Goal: Check status: Check status

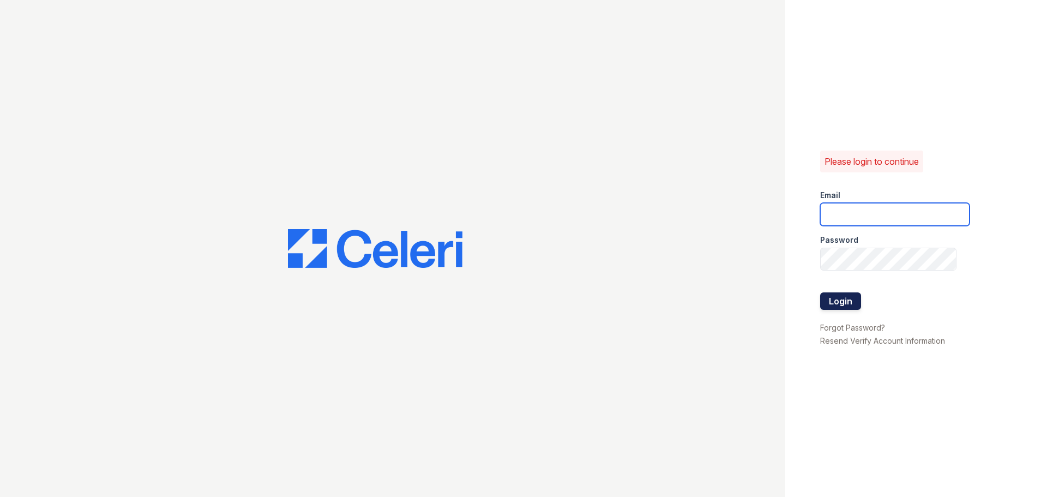
type input "aduran@trinity-pm.com"
drag, startPoint x: 844, startPoint y: 298, endPoint x: 813, endPoint y: 251, distance: 56.0
click at [839, 297] on button "Login" at bounding box center [840, 300] width 41 height 17
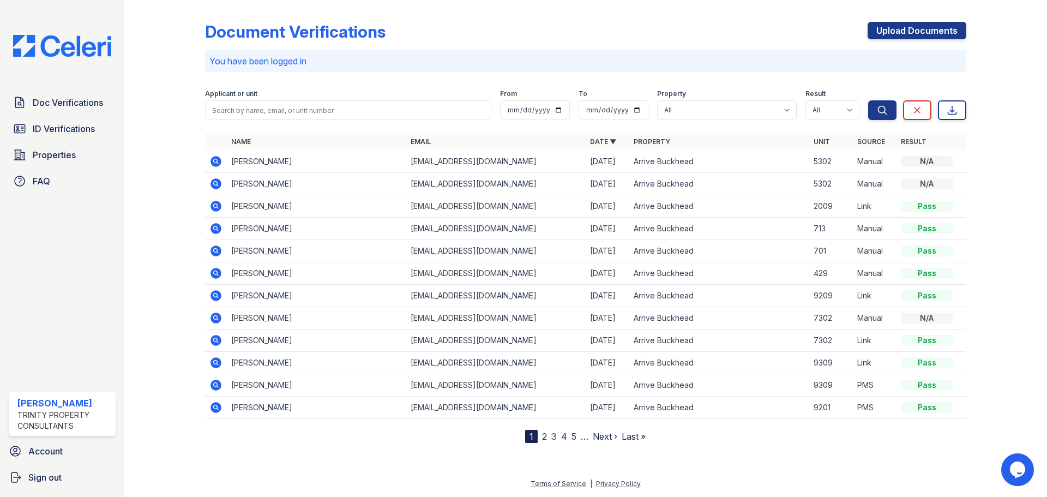
click at [216, 202] on icon at bounding box center [216, 206] width 11 height 11
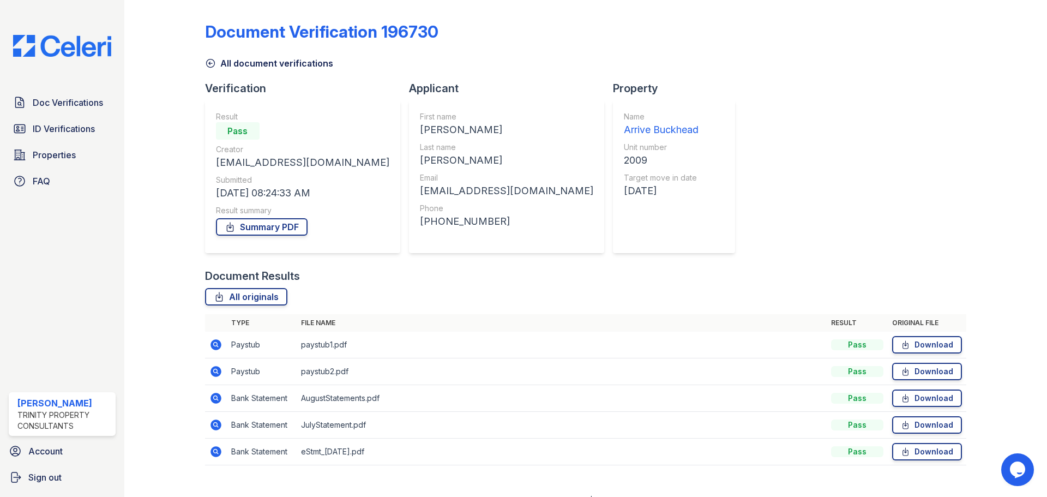
click at [215, 395] on icon at bounding box center [216, 398] width 11 height 11
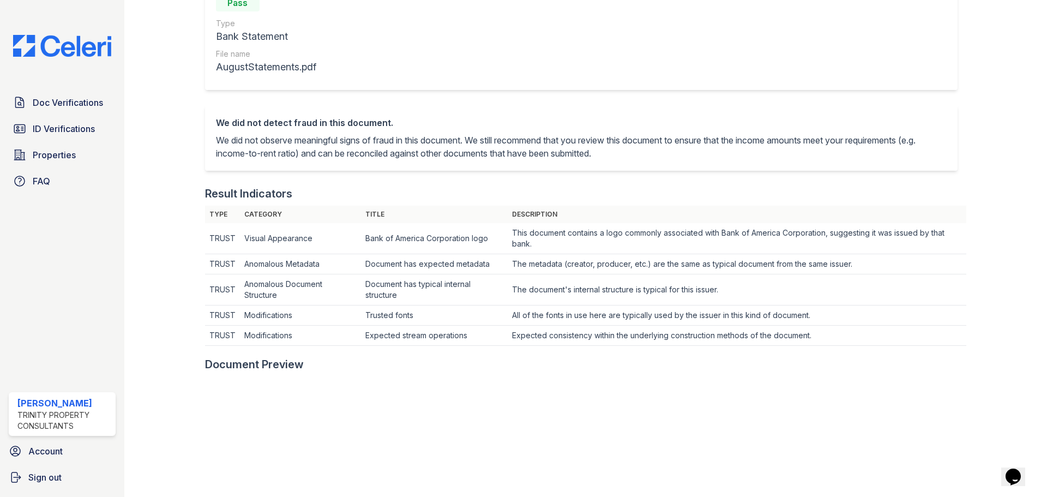
scroll to position [327, 0]
